Goal: Communication & Community: Answer question/provide support

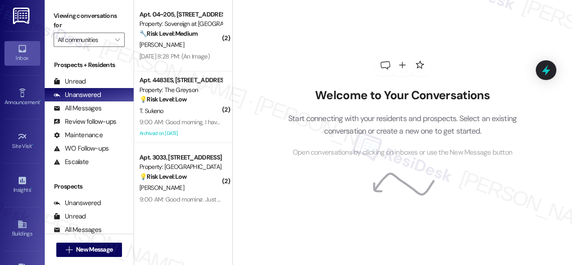
click at [122, 41] on button "" at bounding box center [117, 40] width 14 height 14
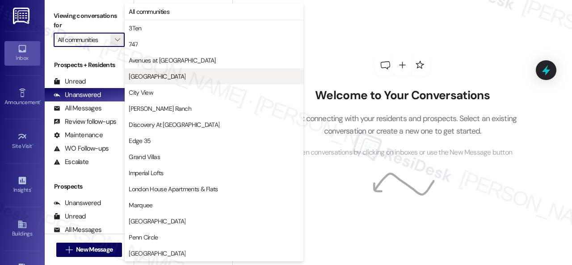
click at [143, 77] on span "[GEOGRAPHIC_DATA]" at bounding box center [157, 76] width 57 height 9
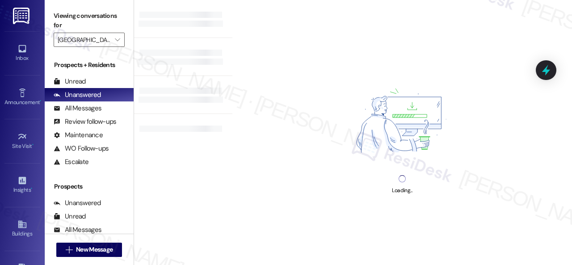
type input "[GEOGRAPHIC_DATA]"
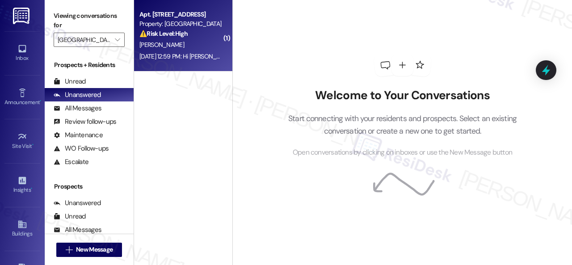
click at [185, 47] on div "[PERSON_NAME]" at bounding box center [180, 44] width 84 height 11
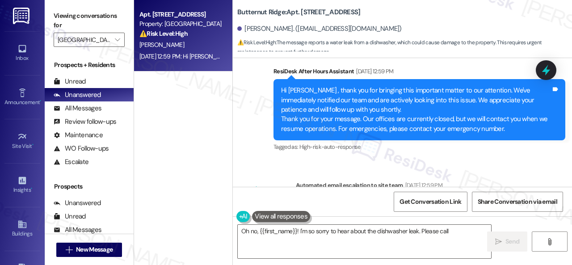
scroll to position [1233, 0]
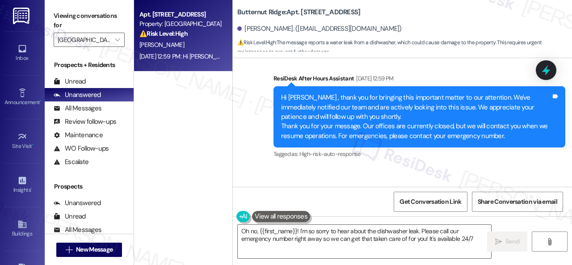
type textarea "Oh no, {{first_name}}! I'm so sorry to hear about the dishwasher leak. Please c…"
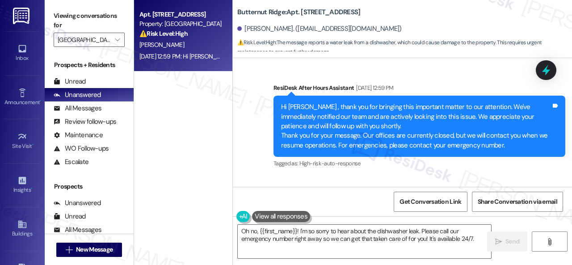
scroll to position [1244, 0]
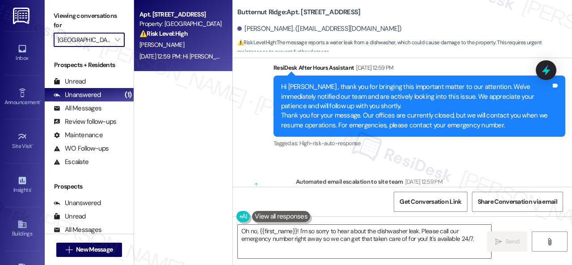
click at [87, 42] on input "[GEOGRAPHIC_DATA]" at bounding box center [84, 40] width 53 height 14
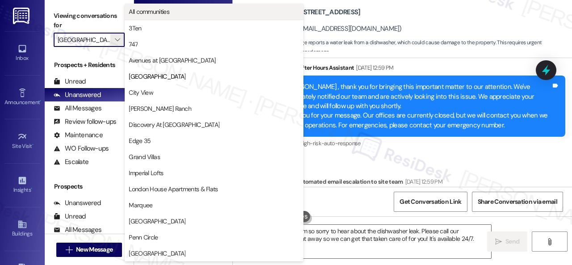
click at [153, 14] on span "All communities" at bounding box center [149, 11] width 41 height 9
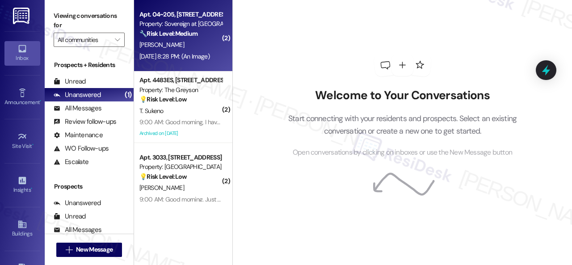
click at [196, 53] on div "[DATE] 8:28 PM: (An Image) [DATE] 8:28 PM: (An Image)" at bounding box center [174, 56] width 70 height 8
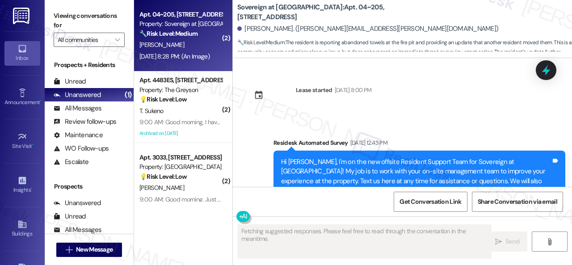
scroll to position [18775, 0]
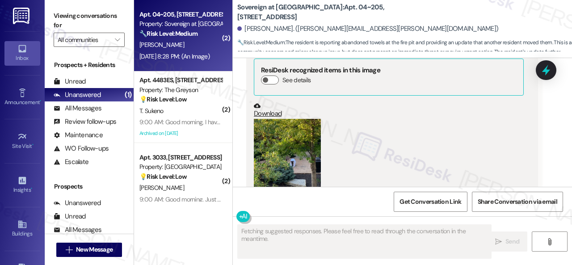
click at [287, 124] on button "Zoom image" at bounding box center [287, 163] width 67 height 89
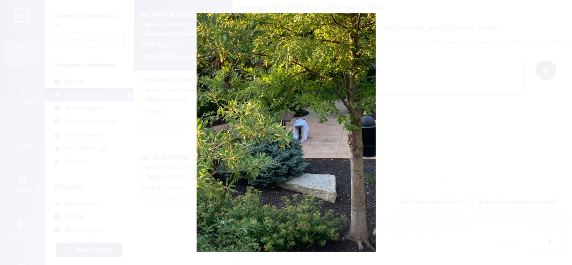
click at [327, 125] on button "Unzoom image" at bounding box center [286, 132] width 572 height 265
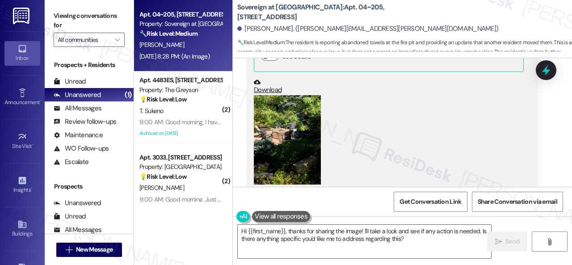
scroll to position [18373, 0]
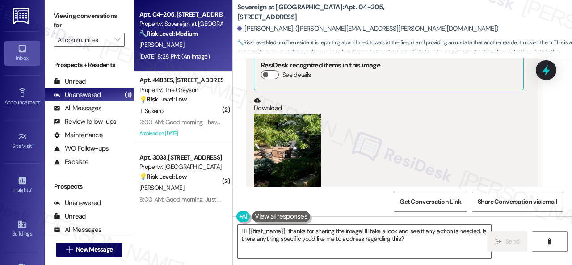
click at [291, 125] on button "Zoom image" at bounding box center [287, 157] width 67 height 89
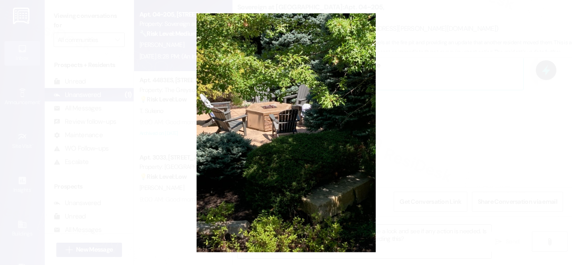
click at [316, 132] on button "Unzoom image" at bounding box center [286, 132] width 572 height 265
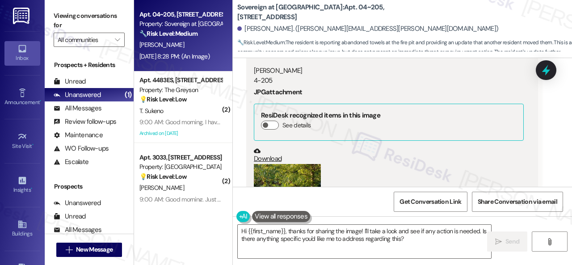
scroll to position [18730, 0]
click at [302, 163] on button "Zoom image" at bounding box center [287, 207] width 67 height 89
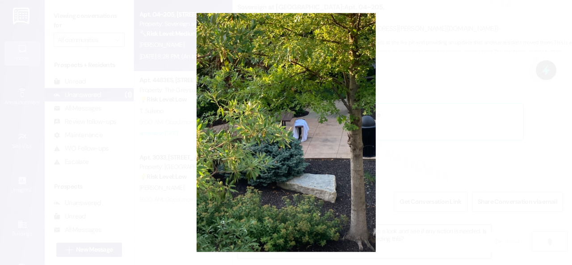
click at [322, 131] on button "Unzoom image" at bounding box center [286, 132] width 572 height 265
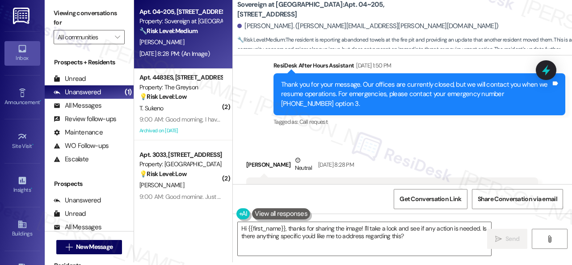
scroll to position [18552, 0]
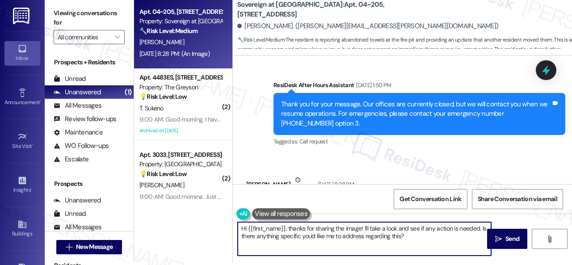
drag, startPoint x: 373, startPoint y: 236, endPoint x: 424, endPoint y: 236, distance: 50.9
click at [424, 236] on textarea "Hi {{first_name}}, thanks for sharing the image! I'll take a look and see if an…" at bounding box center [364, 238] width 253 height 33
paste textarea "I apologize for the late reply. I was away for the weekend. Please don’t hesita…"
click at [378, 237] on textarea "Hi {{first_name}}, I apologize for the late reply. I was away for the weekend. …" at bounding box center [364, 238] width 253 height 33
click at [336, 239] on textarea "Hi {{first_name}}, I apologize for the late reply. I was away for the weekend. …" at bounding box center [364, 238] width 253 height 33
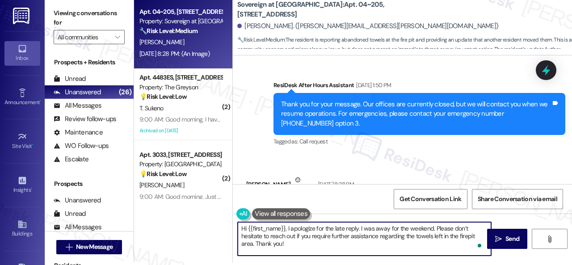
click at [347, 245] on textarea "Hi {{first_name}}, I apologize for the late reply. I was away for the weekend. …" at bounding box center [364, 238] width 253 height 33
type textarea "Hi {{first_name}}, I apologize for the late reply. I was away for the weekend. …"
click at [510, 245] on button " Send" at bounding box center [507, 239] width 40 height 20
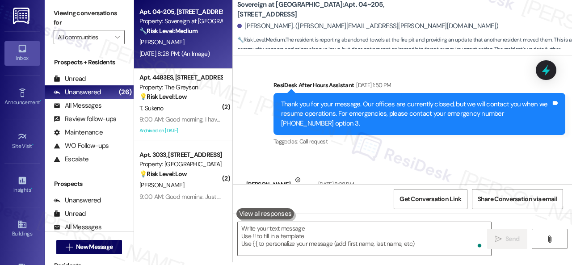
scroll to position [18775, 0]
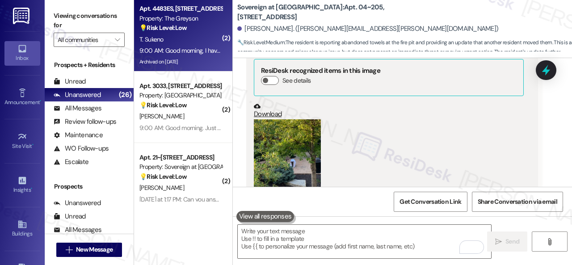
click at [200, 46] on div "9:00 AM: Good morning, I have a quick question. As you can see in the attached …" at bounding box center [180, 50] width 84 height 11
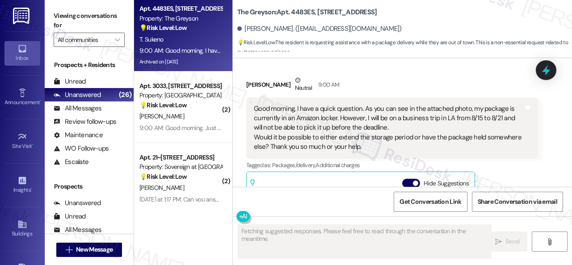
scroll to position [19171, 0]
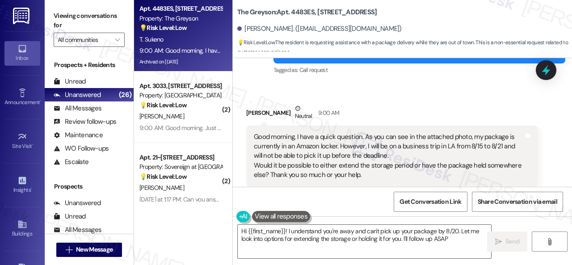
type textarea "Hi {{first_name}}! I understand you're away and can't pick up your package by 8…"
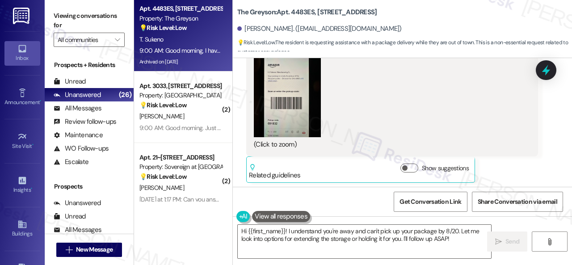
scroll to position [18947, 0]
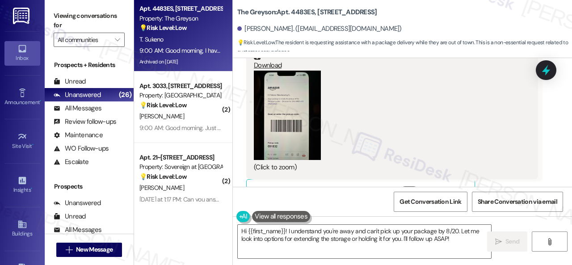
click at [300, 84] on button "Zoom image" at bounding box center [287, 115] width 67 height 89
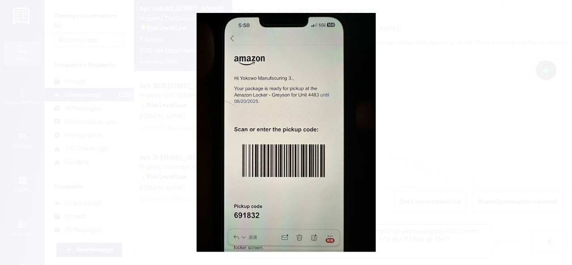
click at [327, 108] on button "Unzoom image" at bounding box center [286, 132] width 572 height 265
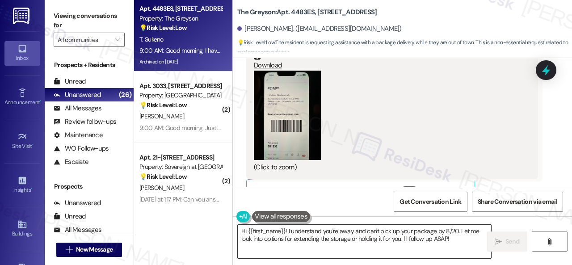
click at [459, 240] on textarea "Hi {{first_name}}! I understand you're away and can't pick up your package by 8…" at bounding box center [364, 241] width 253 height 33
click at [513, 240] on span "Send" at bounding box center [512, 241] width 14 height 9
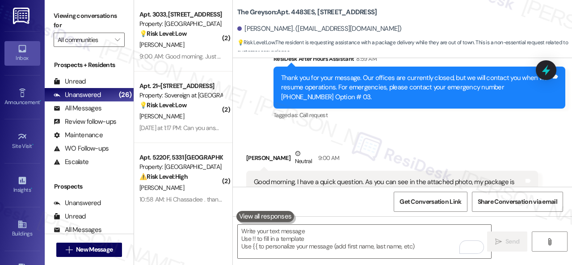
scroll to position [19170, 0]
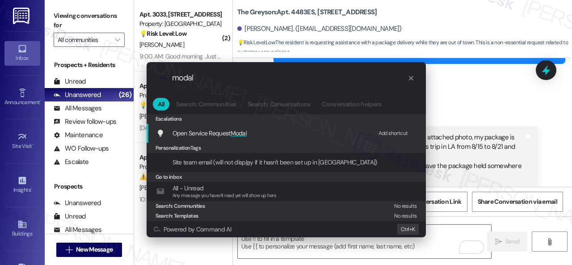
click at [387, 133] on div "Add shortcut" at bounding box center [392, 133] width 29 height 9
drag, startPoint x: 208, startPoint y: 81, endPoint x: 156, endPoint y: 77, distance: 51.5
click at [156, 77] on div ".cls-1{fill:#0a055f;}.cls-2{fill:#0cc4c4;} resideskLogoBlueOrange modal" at bounding box center [285, 78] width 279 height 32
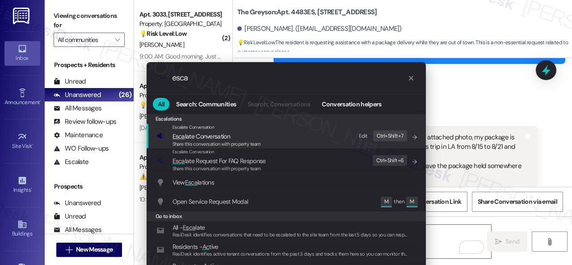
type input "esca"
click at [365, 134] on div "Edit" at bounding box center [363, 135] width 9 height 9
click at [206, 142] on span "Share this conversation with property team" at bounding box center [216, 144] width 88 height 6
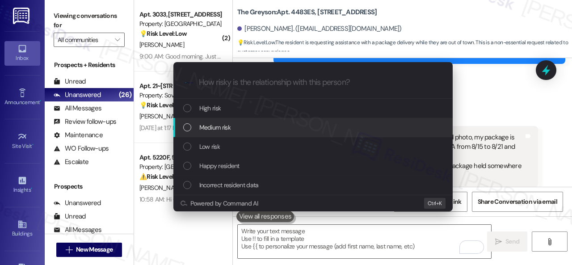
click at [219, 127] on span "Medium risk" at bounding box center [214, 127] width 31 height 10
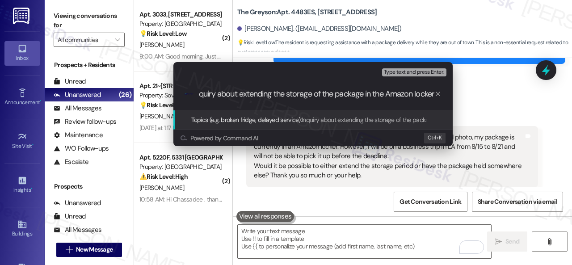
type input "Inquiry about extending the storage of the package in the Amazon locker."
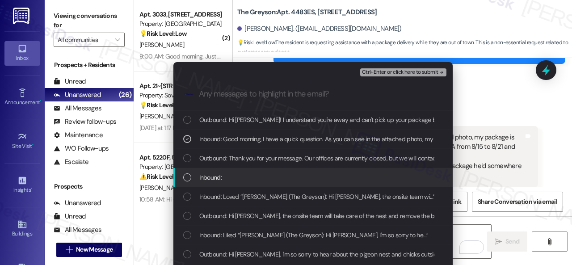
click at [215, 175] on span "Inbound:" at bounding box center [210, 177] width 22 height 10
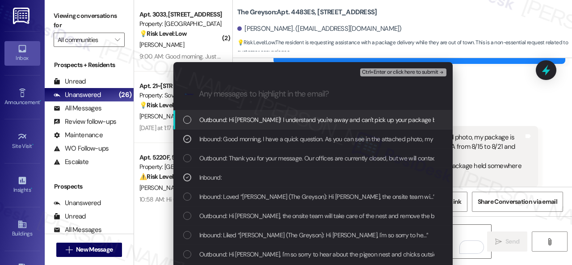
click at [380, 73] on span "Ctrl+Enter or click here to submit" at bounding box center [400, 72] width 76 height 6
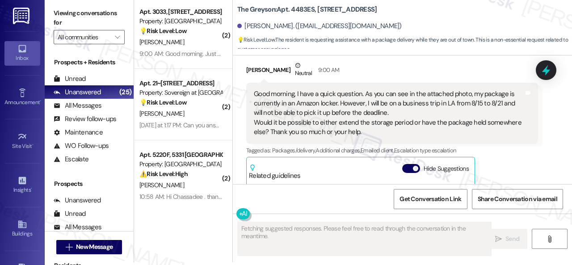
scroll to position [19389, 0]
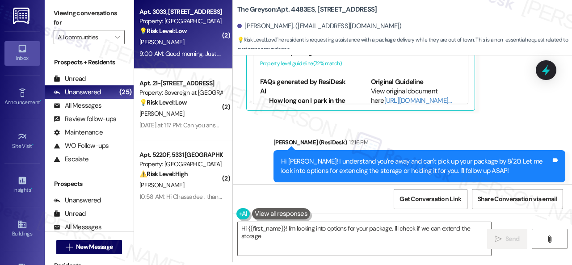
type textarea "Hi {{first_name}}! I'm looking into options for your package. I'll check if we …"
click at [186, 46] on div "[PERSON_NAME]" at bounding box center [180, 42] width 84 height 11
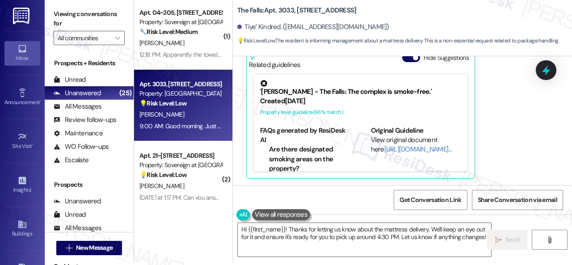
scroll to position [3, 0]
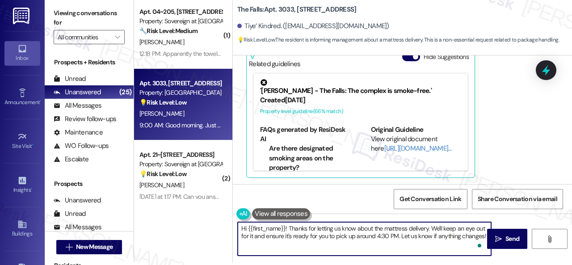
drag, startPoint x: 430, startPoint y: 230, endPoint x: 398, endPoint y: 236, distance: 32.2
click at [398, 236] on textarea "Hi {{first_name}}! Thanks for letting us know about the mattress delivery. We'l…" at bounding box center [364, 238] width 253 height 33
click at [443, 233] on textarea "Hi {{first_name}}! Thanks for letting us know about the mattress delivery. I wi…" at bounding box center [364, 238] width 253 height 33
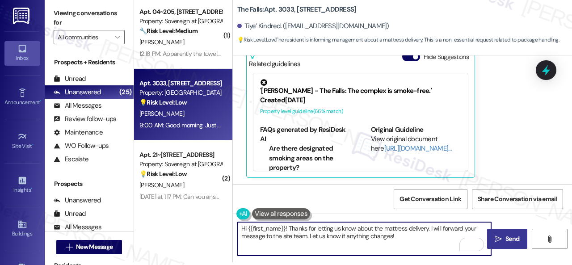
type textarea "Hi {{first_name}}! Thanks for letting us know about the mattress delivery. I wi…"
click at [510, 236] on span "Send" at bounding box center [512, 238] width 14 height 9
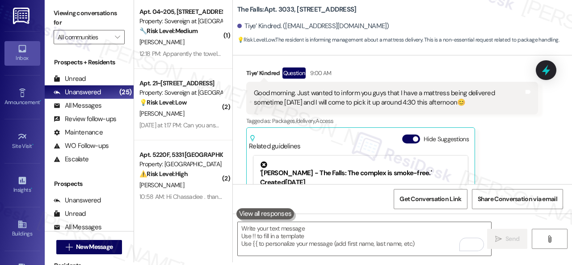
scroll to position [726, 0]
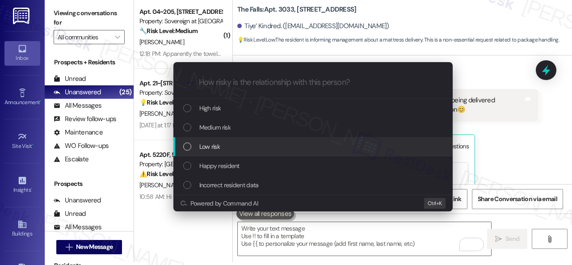
click at [220, 143] on span "Low risk" at bounding box center [209, 147] width 21 height 10
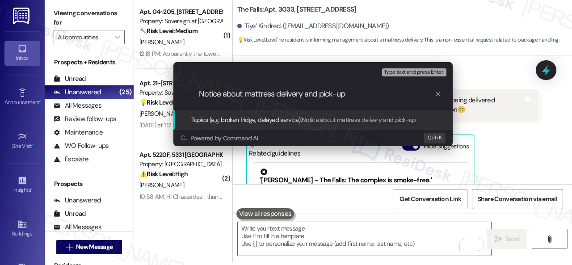
type input "Notice about mattress delivery and pick-up."
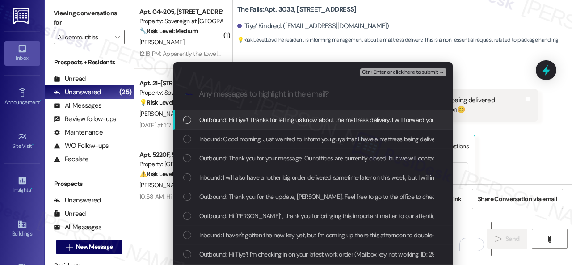
click at [220, 143] on span "Inbound: Good morning. Just wanted to inform you guys that I have a mattress be…" at bounding box center [418, 139] width 439 height 10
click at [372, 75] on button "Ctrl+Enter or click here to submit" at bounding box center [403, 72] width 86 height 8
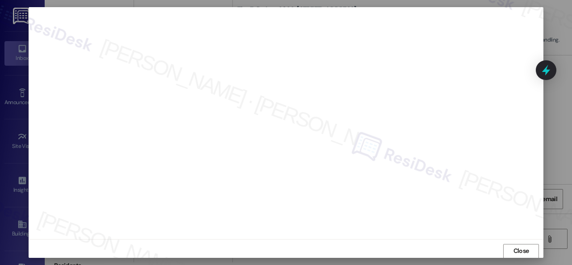
scroll to position [11, 0]
click at [517, 245] on span "Close" at bounding box center [521, 246] width 16 height 9
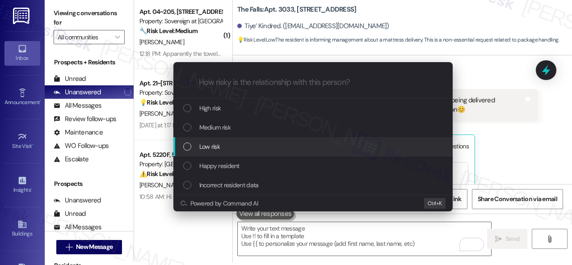
click at [214, 145] on span "Low risk" at bounding box center [209, 147] width 21 height 10
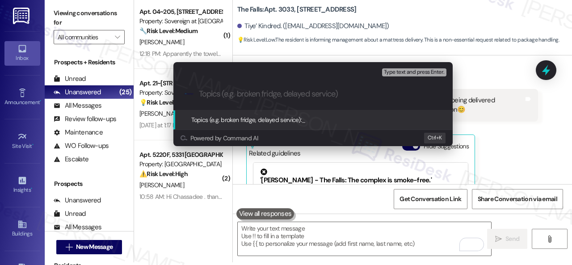
paste input "Notice about mattress delivery and pick-up."
type input "Notice about mattress delivery and pick-up."
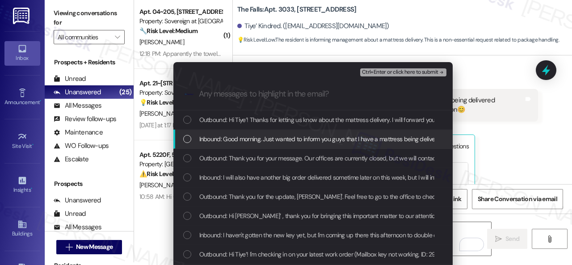
click at [239, 137] on span "Inbound: Good morning. Just wanted to inform you guys that I have a mattress be…" at bounding box center [418, 139] width 439 height 10
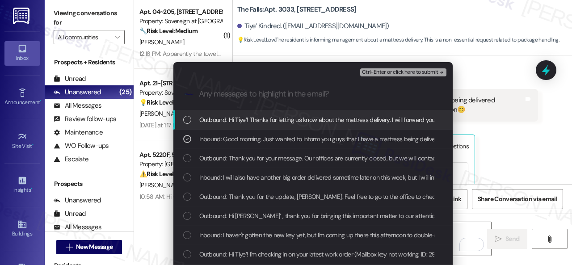
click at [373, 73] on span "Ctrl+Enter or click here to submit" at bounding box center [400, 72] width 76 height 6
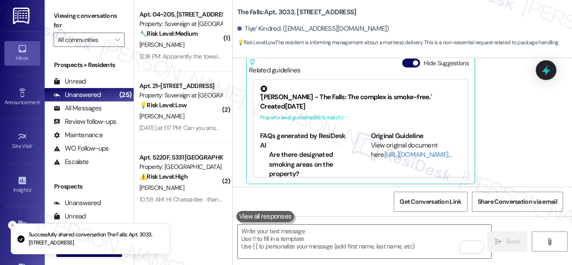
scroll to position [815, 0]
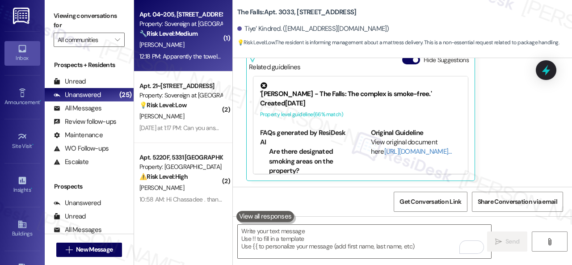
click at [189, 43] on div "[PERSON_NAME]" at bounding box center [180, 44] width 84 height 11
type textarea "Fetching suggested responses. Please feel free to read through the conversation…"
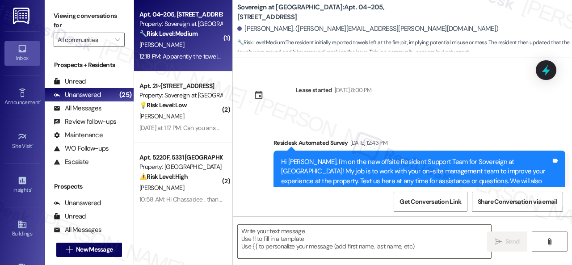
scroll to position [18955, 0]
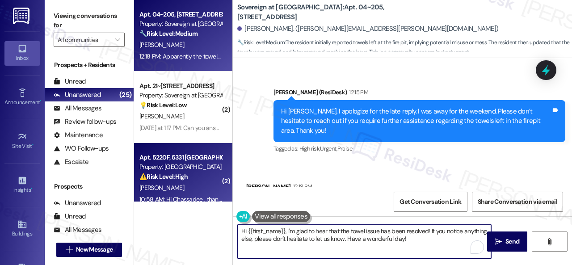
drag, startPoint x: 436, startPoint y: 241, endPoint x: 201, endPoint y: 189, distance: 240.5
click at [201, 189] on div "Apt. 04~205, [STREET_ADDRESS] Property: Sovereign at [GEOGRAPHIC_DATA] 🔧 Risk L…" at bounding box center [353, 132] width 438 height 265
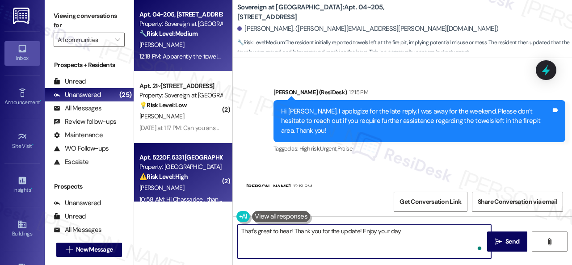
type textarea "That's great to hear! Thank you for the update! Enjoy your day!"
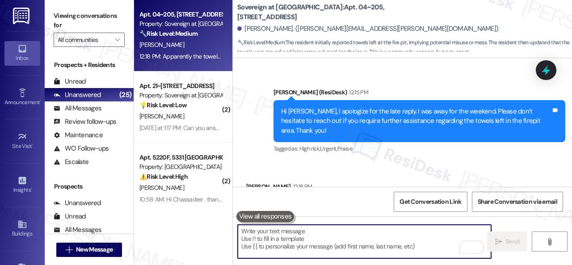
scroll to position [18954, 0]
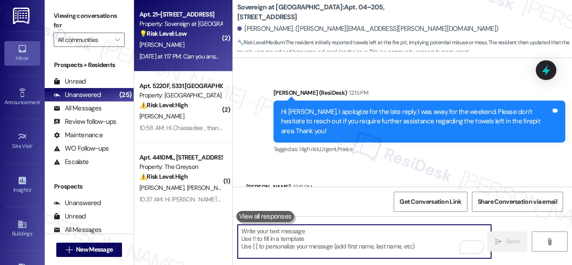
click at [203, 53] on div "[DATE] at 1:17 PM: Can you answer questions? [DATE] at 1:17 PM: Can you answer …" at bounding box center [196, 56] width 115 height 8
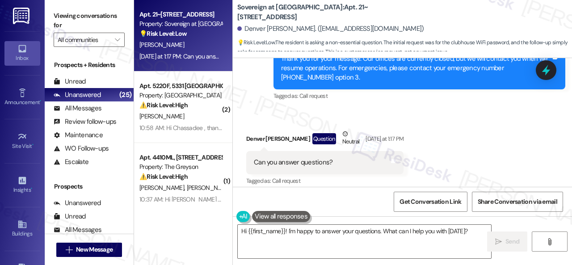
scroll to position [188, 0]
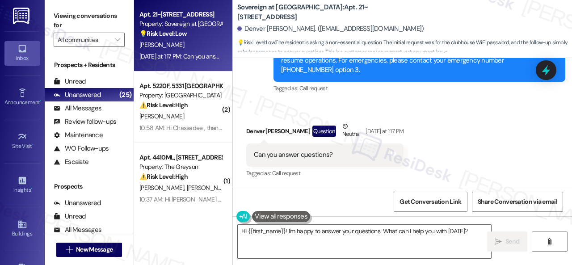
click at [362, 125] on div "Denver [PERSON_NAME] Question Neutral [DATE] at 1:17 PM" at bounding box center [324, 132] width 157 height 22
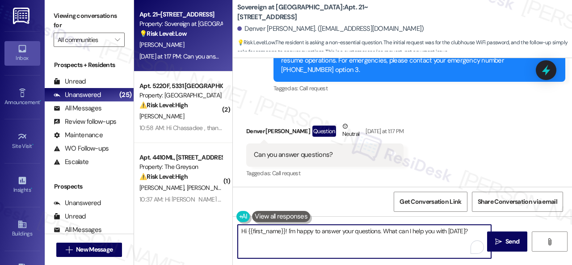
drag, startPoint x: 288, startPoint y: 233, endPoint x: 471, endPoint y: 235, distance: 183.1
click at [471, 235] on textarea "Hi {{first_name}}! I'm happy to answer your questions. What can I help you with…" at bounding box center [364, 241] width 253 height 33
paste textarea "apologize for the late reply. I was away for the weekend."
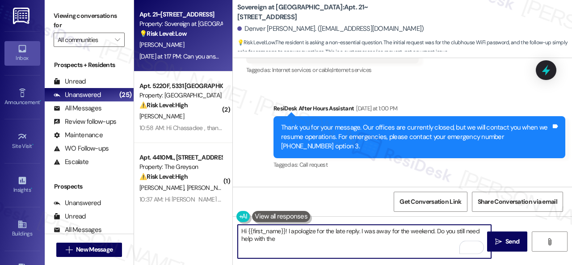
scroll to position [54, 0]
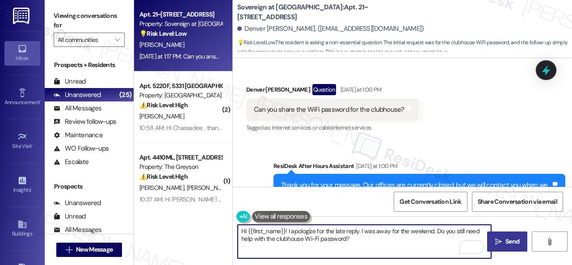
type textarea "Hi {{first_name}}! I apologize for the late reply. I was away for the weekend. …"
click at [506, 242] on span "Send" at bounding box center [512, 241] width 14 height 9
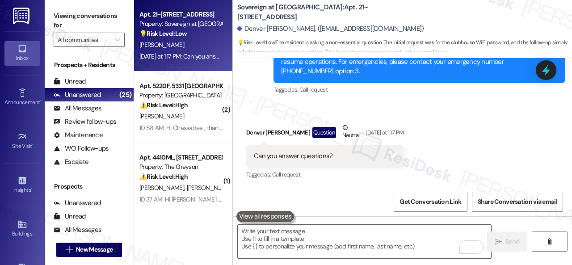
scroll to position [188, 0]
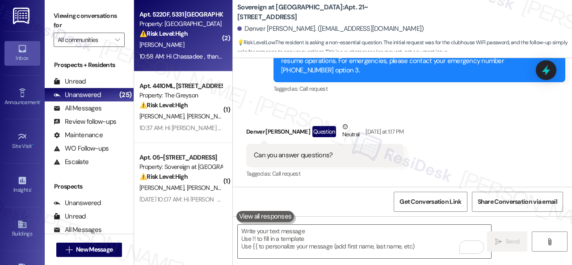
click at [201, 44] on div "[PERSON_NAME]" at bounding box center [180, 44] width 84 height 11
type textarea "Fetching suggested responses. Please feel free to read through the conversation…"
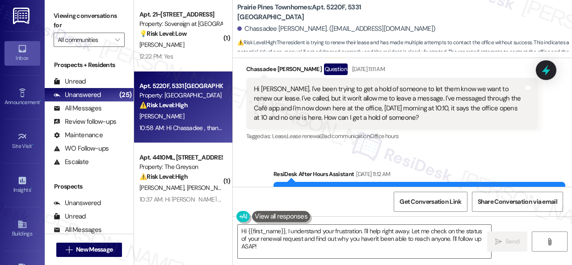
scroll to position [471, 0]
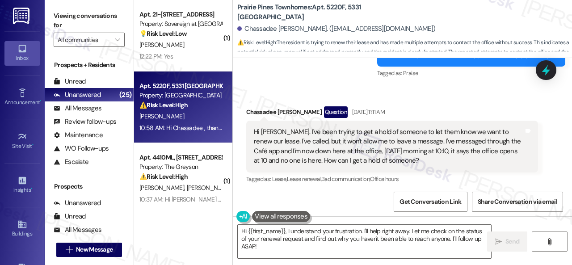
click at [357, 195] on div "Get Conversation Link Share Conversation via email" at bounding box center [402, 201] width 339 height 29
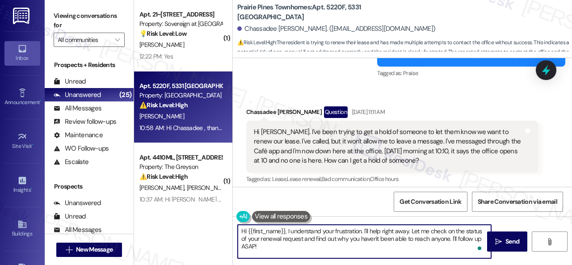
drag, startPoint x: 288, startPoint y: 233, endPoint x: 291, endPoint y: 247, distance: 14.7
click at [290, 247] on textarea "Hi {{first_name}}, I understand your frustration. I'll help right away. Let me …" at bounding box center [364, 241] width 253 height 33
paste textarea "apologize for the late reply. I was away for the weekend."
click at [392, 241] on textarea "Hi {{first_name}}, I apologize for the late reply. I was away for the weekend. …" at bounding box center [364, 241] width 253 height 33
drag, startPoint x: 432, startPoint y: 230, endPoint x: 288, endPoint y: 232, distance: 144.7
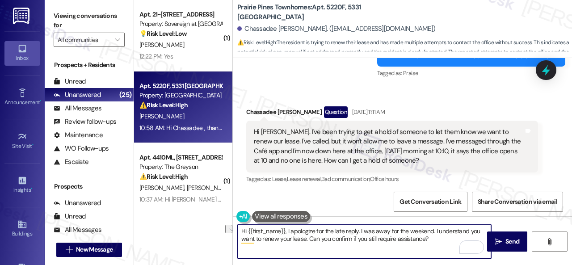
click at [288, 232] on textarea "Hi {{first_name}}, I apologize for the late reply. I was away for the weekend. …" at bounding box center [364, 241] width 253 height 33
click at [398, 230] on textarea "Hi {{first_name}}, I understand you want to renew your lease. Can you confirm i…" at bounding box center [364, 241] width 253 height 33
paste textarea "I apologize for the late reply. I was away for the weekend."
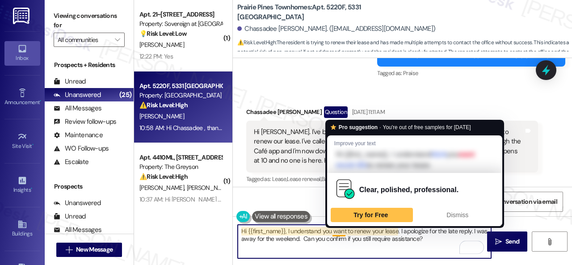
click at [340, 229] on textarea "Hi {{first_name}}, I understand you want to renew your lease. I apologize for t…" at bounding box center [364, 241] width 253 height 33
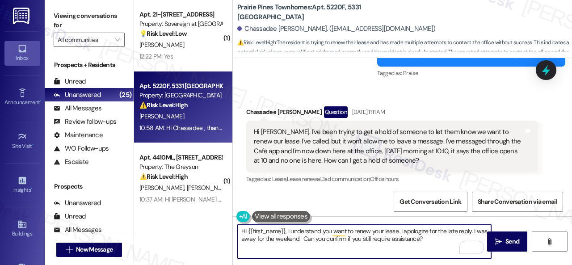
click at [322, 232] on textarea "Hi {{first_name}}, I understand you want to renew your lease. I apologize for t…" at bounding box center [364, 241] width 253 height 33
click at [437, 238] on textarea "Hi {{first_name}}, I understand that you want to renew your lease. I apologize …" at bounding box center [364, 241] width 253 height 33
type textarea "Hi {{first_name}}, I understand that you want to renew your lease. I apologize …"
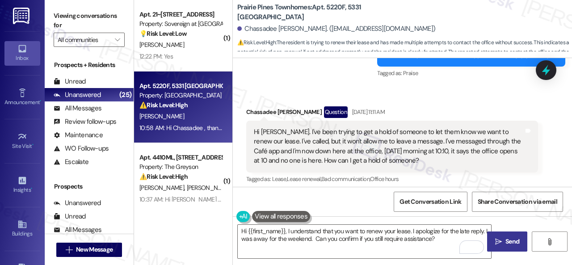
click at [496, 242] on icon "" at bounding box center [498, 241] width 7 height 7
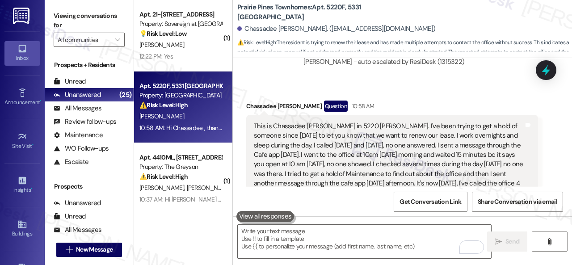
scroll to position [873, 0]
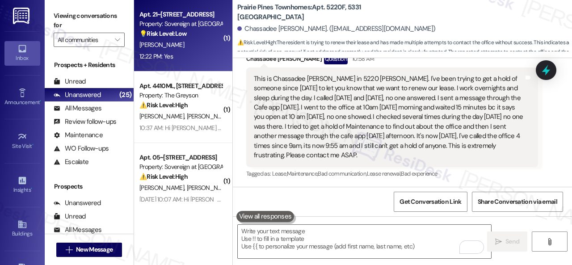
click at [193, 46] on div "[PERSON_NAME]" at bounding box center [180, 44] width 84 height 11
type textarea "Fetching suggested responses. Please feel free to read through the conversation…"
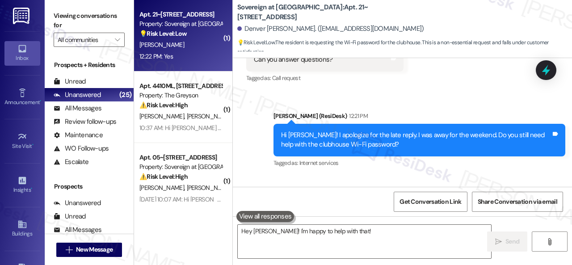
scroll to position [347, 0]
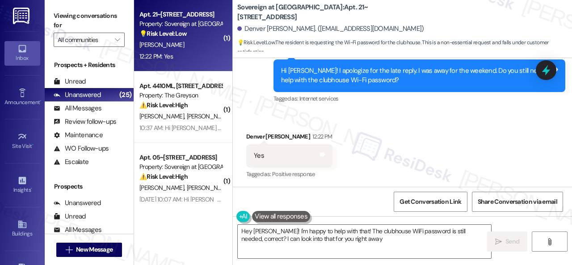
type textarea "Hey [PERSON_NAME]! I'm happy to help with that! The clubhouse WiFi password is …"
click at [355, 241] on textarea "Hey [PERSON_NAME]! I'm happy to help with that! The clubhouse WiFi password is …" at bounding box center [364, 241] width 253 height 33
click at [377, 156] on div "Received via SMS Denver [PERSON_NAME] 12:22 PM Yes Tags and notes Tagged as: Po…" at bounding box center [402, 149] width 339 height 75
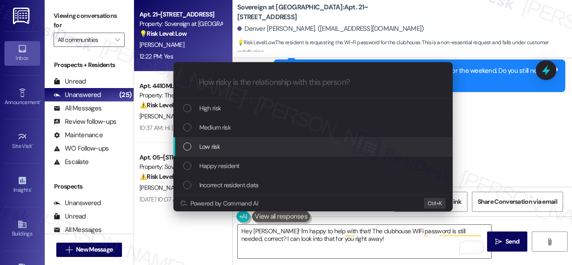
click at [220, 149] on div "Low risk" at bounding box center [313, 147] width 261 height 10
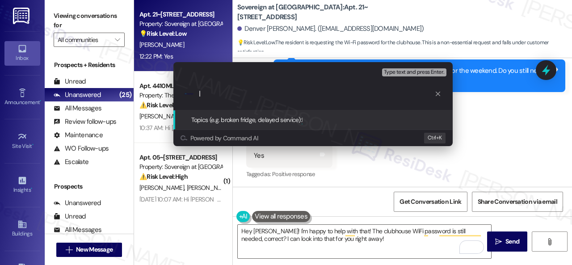
type input "In"
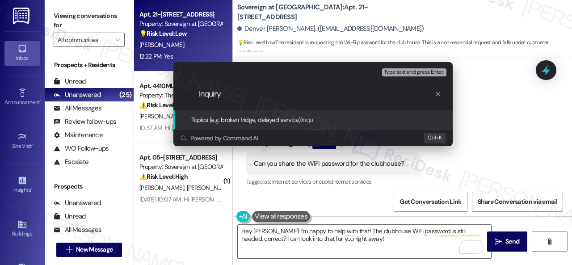
scroll to position [347, 0]
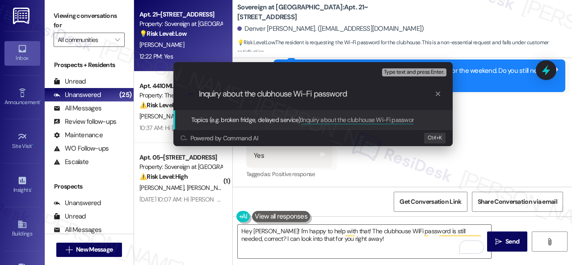
type input "Inquiry about the clubhouse Wi-Fi password."
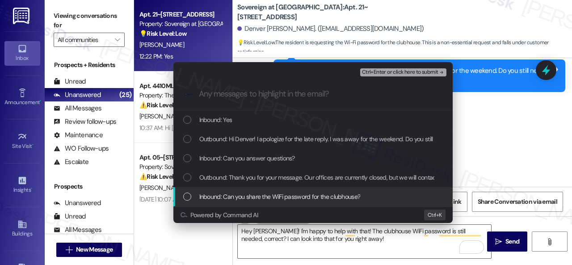
click at [277, 196] on span "Inbound: Can you share the WiFi password for the clubhouse?" at bounding box center [279, 197] width 161 height 10
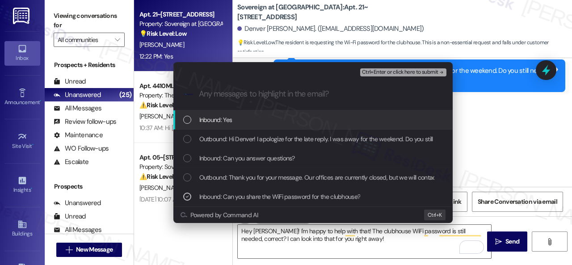
click at [404, 72] on span "Ctrl+Enter or click here to submit" at bounding box center [400, 72] width 76 height 6
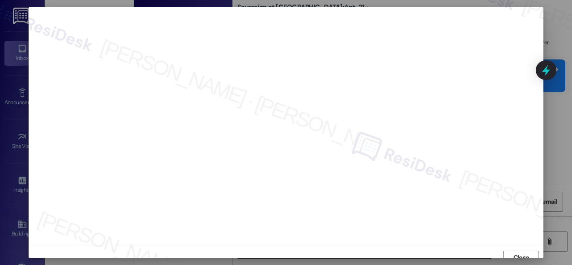
scroll to position [7, 0]
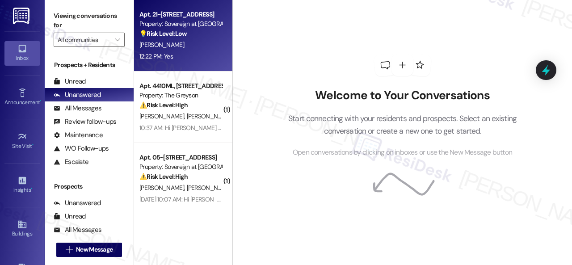
click at [205, 40] on div "[PERSON_NAME]" at bounding box center [180, 44] width 84 height 11
click at [193, 52] on div "12:22 PM: Yes 12:22 PM: Yes" at bounding box center [180, 56] width 84 height 11
click at [318, 65] on div "Welcome to Your Conversations Start connecting with your residents and prospect…" at bounding box center [402, 106] width 268 height 212
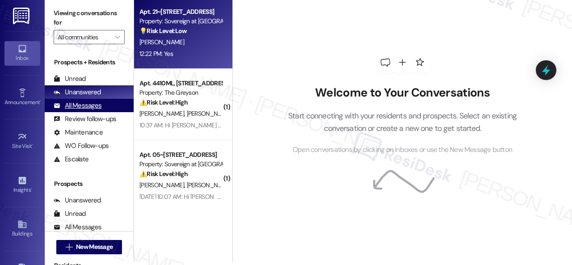
click at [89, 106] on div "All Messages" at bounding box center [78, 105] width 48 height 9
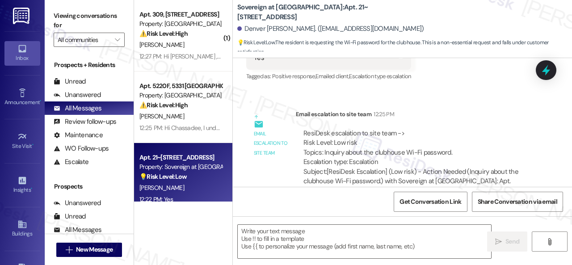
scroll to position [468, 0]
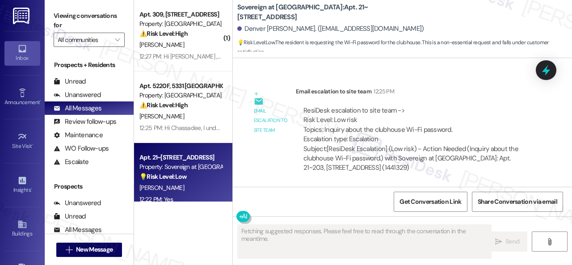
click at [405, 59] on div "Tagged as: Positive response , Click to highlight conversations about Positive …" at bounding box center [328, 53] width 165 height 13
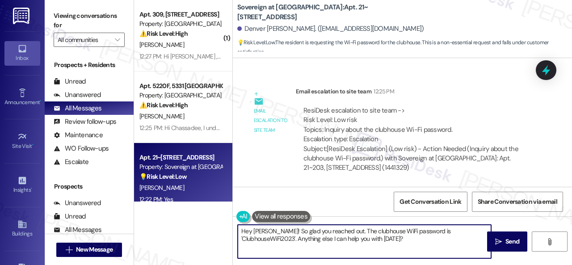
drag, startPoint x: 353, startPoint y: 242, endPoint x: 207, endPoint y: 226, distance: 146.4
click at [207, 226] on div "( 1 ) Apt. 309, 1805 S Egret Bay Blvd Property: Tuscan Lakes II ⚠️ Risk Level: …" at bounding box center [353, 132] width 438 height 265
paste textarea "I will forward your inquiry to the site team and get back to you as soon as I r…"
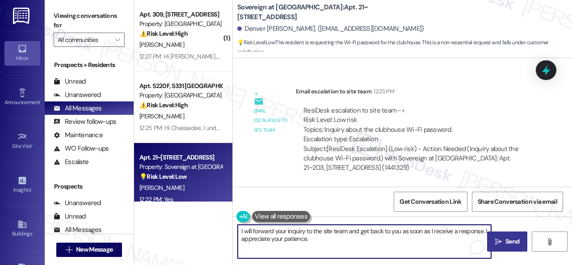
type textarea "I will forward your inquiry to the site team and get back to you as soon as I r…"
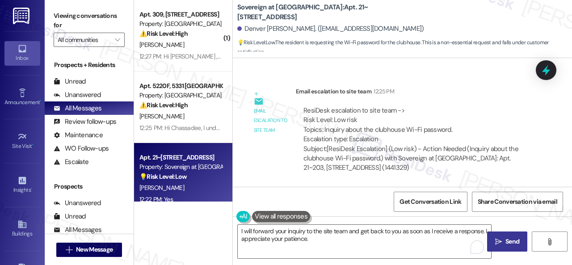
click at [497, 246] on button " Send" at bounding box center [507, 241] width 40 height 20
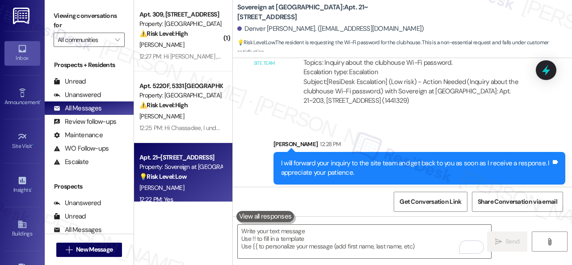
scroll to position [539, 0]
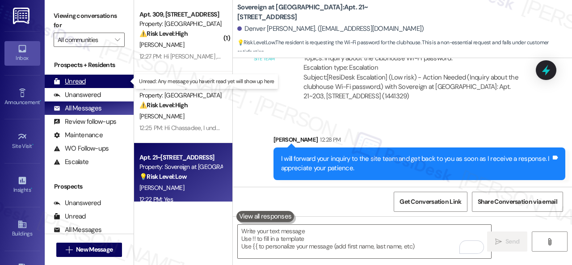
click at [75, 80] on div "Unread" at bounding box center [70, 81] width 32 height 9
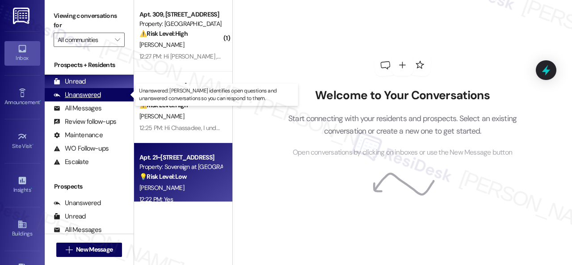
click at [89, 93] on div "Unanswered" at bounding box center [77, 94] width 47 height 9
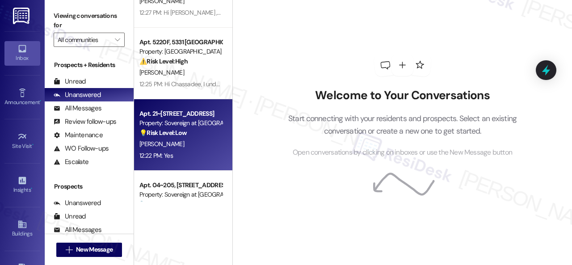
scroll to position [0, 0]
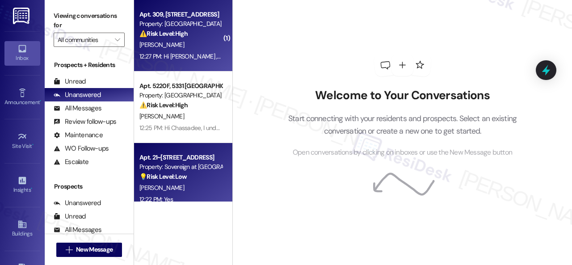
click at [184, 49] on div "[PERSON_NAME]" at bounding box center [180, 44] width 84 height 11
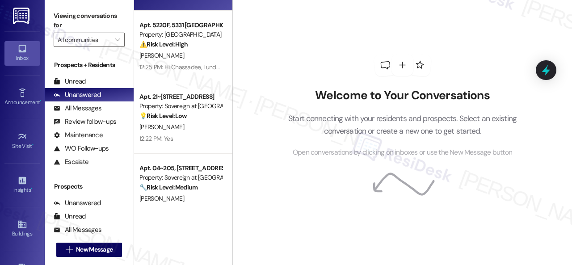
scroll to position [89, 0]
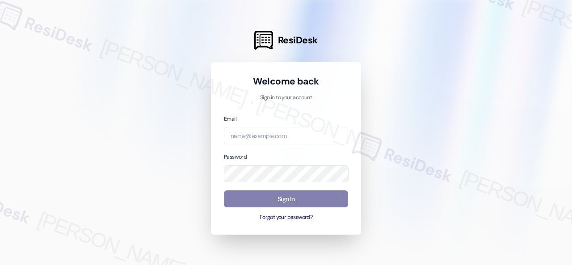
click at [462, 124] on div at bounding box center [286, 132] width 572 height 265
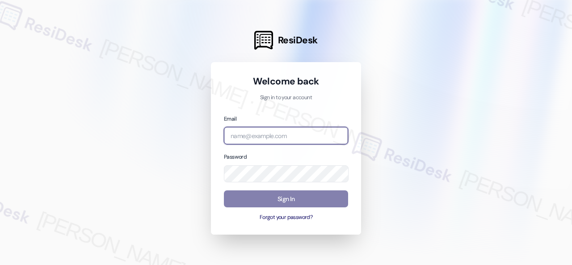
click at [272, 136] on input "email" at bounding box center [286, 135] width 124 height 17
paste input "automated-surveys-nolan-steve.flores@nolan.com"
type input "automated-surveys-nolan-steve.flores@nolan.com"
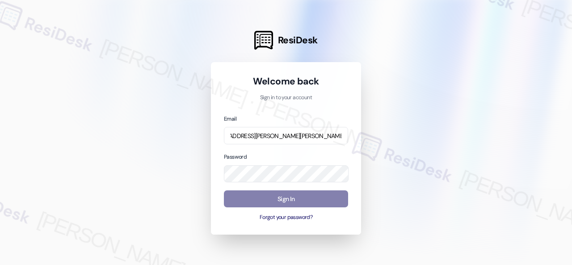
scroll to position [0, 0]
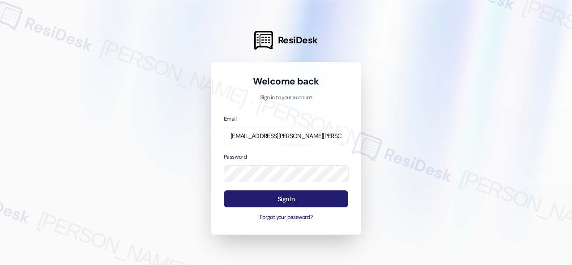
click at [303, 197] on button "Sign In" at bounding box center [286, 198] width 124 height 17
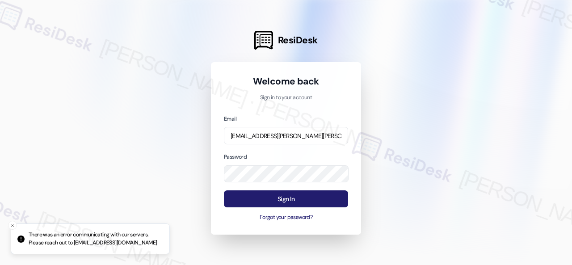
click at [269, 196] on button "Sign In" at bounding box center [286, 198] width 124 height 17
